Goal: Information Seeking & Learning: Learn about a topic

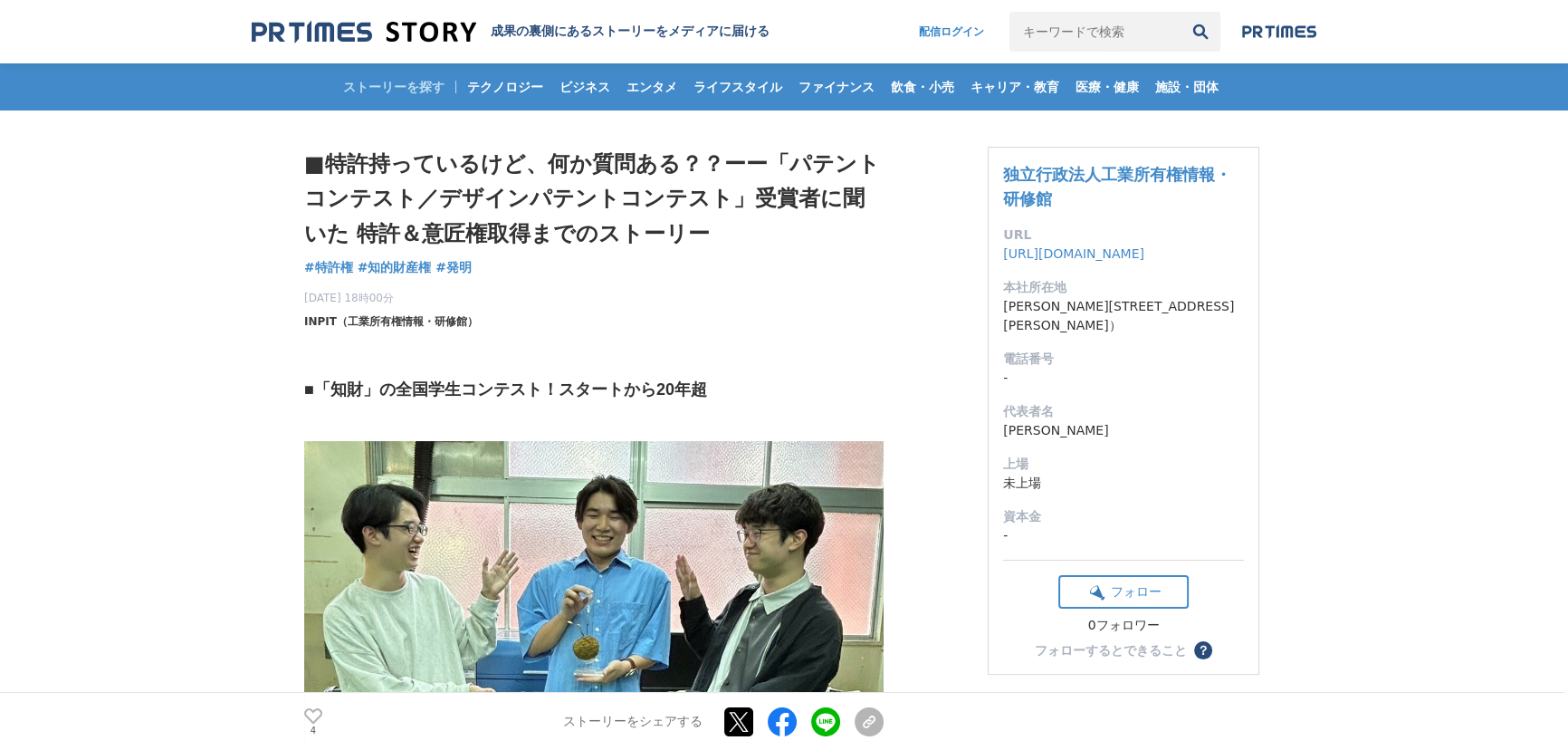
click at [396, 318] on span "INPIT（工業所有権情報・研修館）" at bounding box center [391, 321] width 173 height 16
click at [1093, 259] on link "[URL][DOMAIN_NAME]" at bounding box center [1074, 253] width 141 height 14
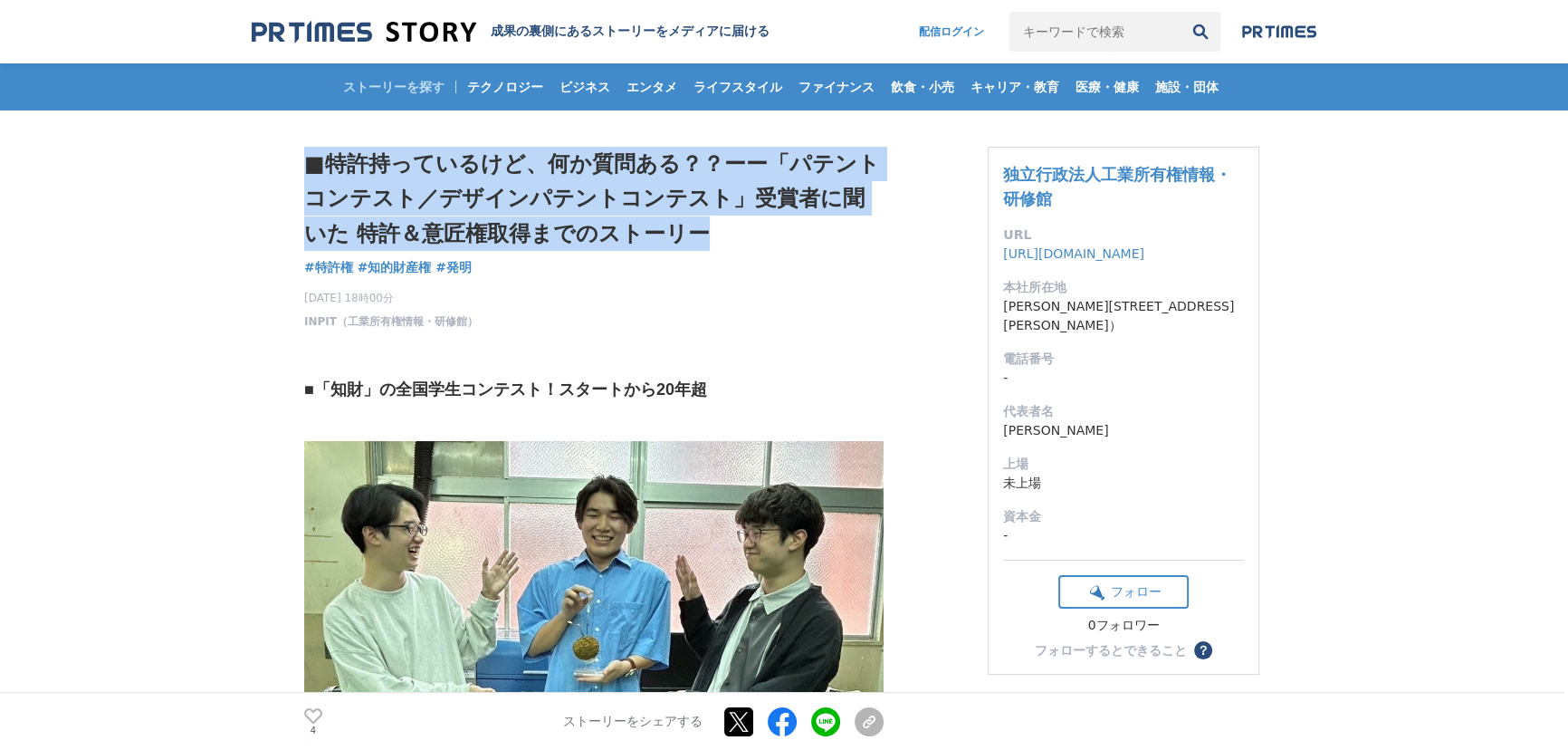
drag, startPoint x: 289, startPoint y: 163, endPoint x: 768, endPoint y: 234, distance: 484.2
copy h1 "■特許持っているけど、何か質問ある？？ーー「パテントコンテスト／デザインパテントコンテスト」受賞者に聞いた 特許＆意匠権取得までのストーリー"
